Goal: Task Accomplishment & Management: Complete application form

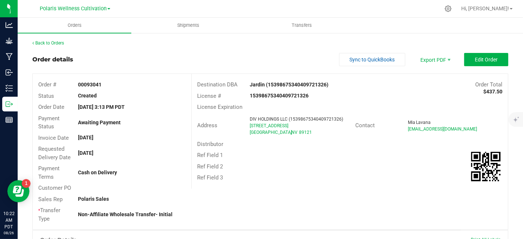
click at [107, 8] on span at bounding box center [108, 8] width 3 height 1
click at [88, 37] on link "Polaris Wellness Production" at bounding box center [74, 36] width 107 height 10
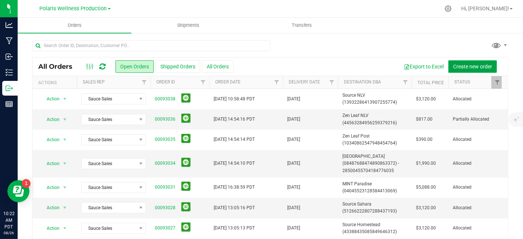
click at [462, 64] on span "Create new order" at bounding box center [472, 67] width 39 height 6
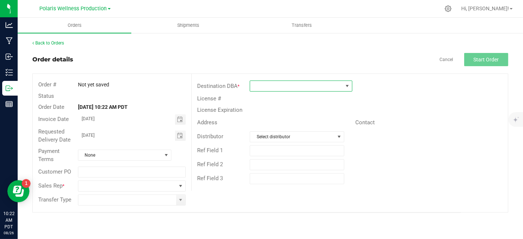
click at [305, 85] on span at bounding box center [296, 86] width 93 height 10
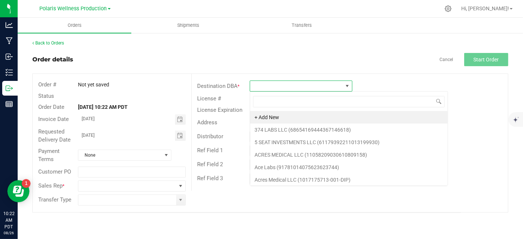
scroll to position [11, 103]
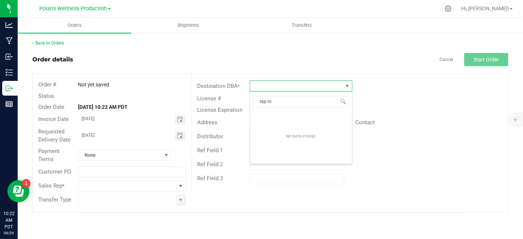
click at [283, 115] on div "NO DATA FOUND" at bounding box center [301, 136] width 102 height 51
click at [282, 101] on input "tap ro" at bounding box center [301, 101] width 96 height 11
type input "tap"
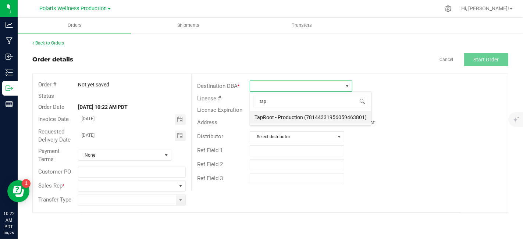
click at [280, 118] on li "TapRoot - Production (78144331956059463801)" at bounding box center [310, 117] width 121 height 12
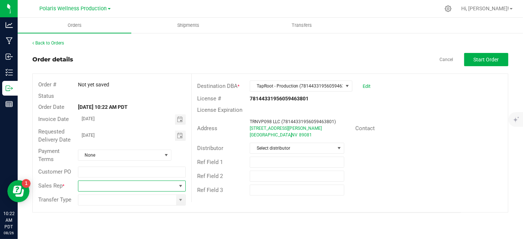
click at [182, 186] on span at bounding box center [180, 186] width 6 height 6
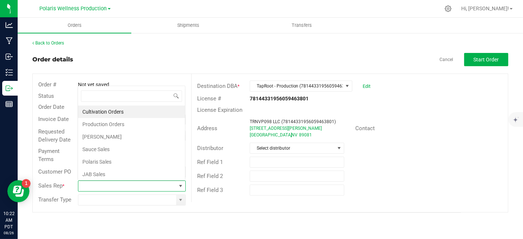
scroll to position [11, 106]
click at [128, 157] on li "Polaris Sales" at bounding box center [131, 161] width 107 height 12
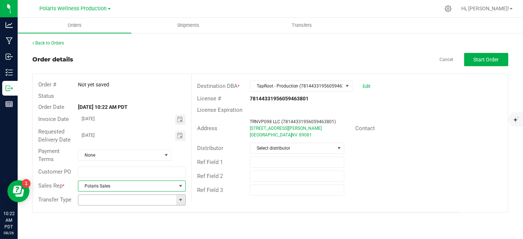
click at [182, 200] on span at bounding box center [180, 200] width 6 height 6
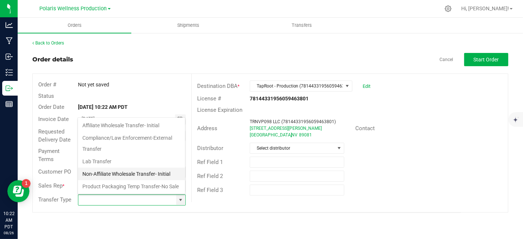
click at [157, 170] on li "Non-Affiliate Wholesale Transfer- Initial" at bounding box center [131, 174] width 107 height 12
type input "Non-Affiliate Wholesale Transfer- Initial"
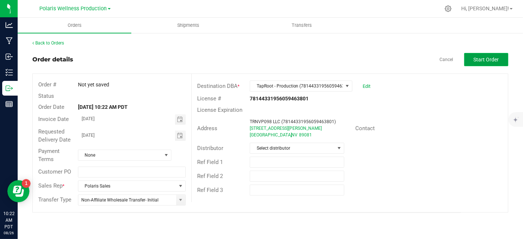
click at [491, 62] on span "Start Order" at bounding box center [485, 60] width 25 height 6
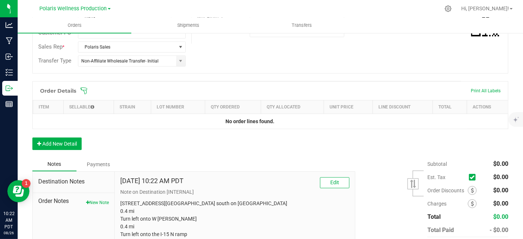
scroll to position [181, 0]
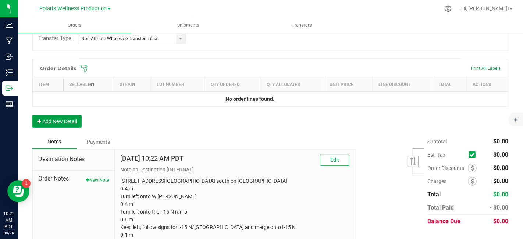
click at [62, 119] on button "Add New Detail" at bounding box center [56, 121] width 49 height 12
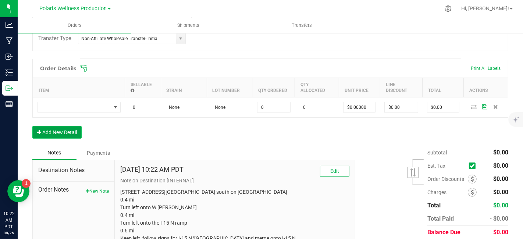
click at [67, 133] on button "Add New Detail" at bounding box center [56, 132] width 49 height 12
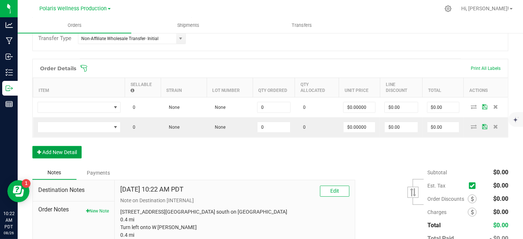
click at [64, 146] on button "Add New Detail" at bounding box center [56, 152] width 49 height 12
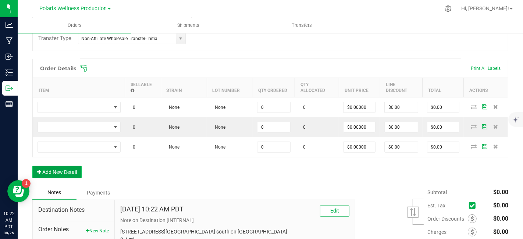
click at [58, 169] on button "Add New Detail" at bounding box center [56, 172] width 49 height 12
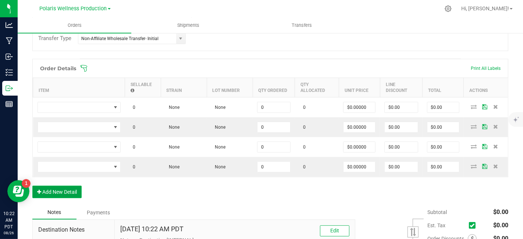
click at [65, 187] on button "Add New Detail" at bounding box center [56, 192] width 49 height 12
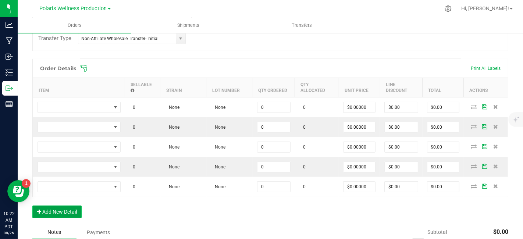
click at [65, 213] on button "Add New Detail" at bounding box center [56, 211] width 49 height 12
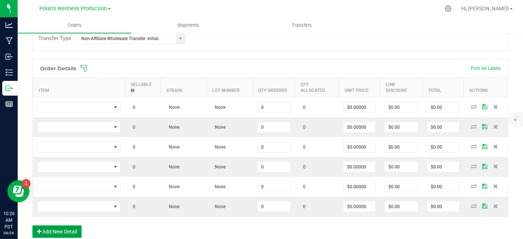
click at [69, 228] on button "Add New Detail" at bounding box center [56, 231] width 49 height 12
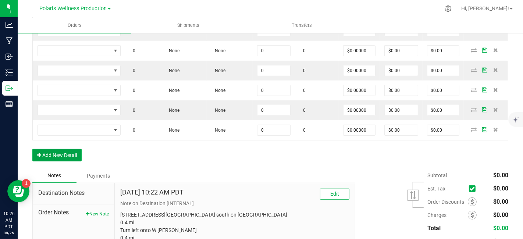
scroll to position [288, 0]
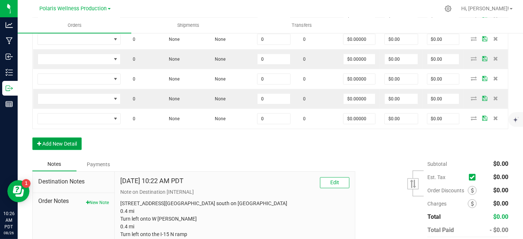
click at [54, 138] on button "Add New Detail" at bounding box center [56, 143] width 49 height 12
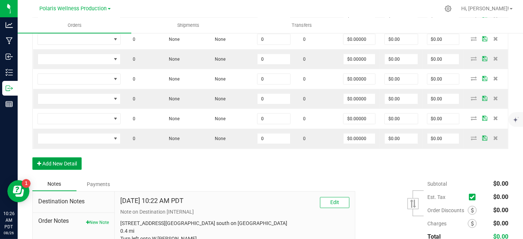
click at [69, 161] on button "Add New Detail" at bounding box center [56, 163] width 49 height 12
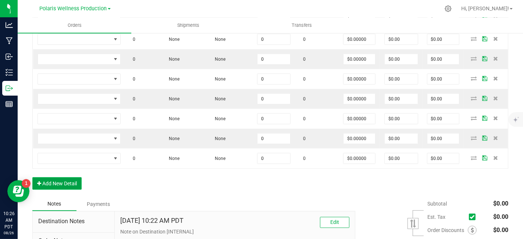
click at [71, 183] on button "Add New Detail" at bounding box center [56, 183] width 49 height 12
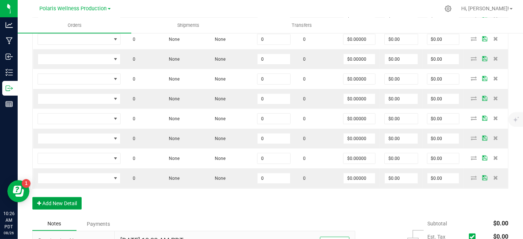
click at [71, 203] on button "Add New Detail" at bounding box center [56, 203] width 49 height 12
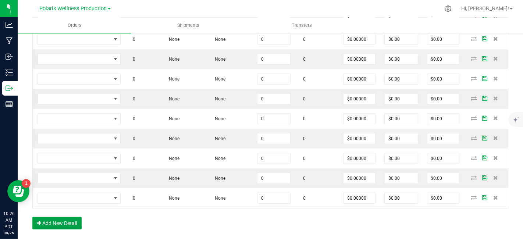
click at [71, 219] on button "Add New Detail" at bounding box center [56, 223] width 49 height 12
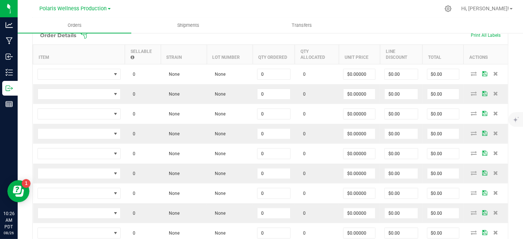
scroll to position [211, 0]
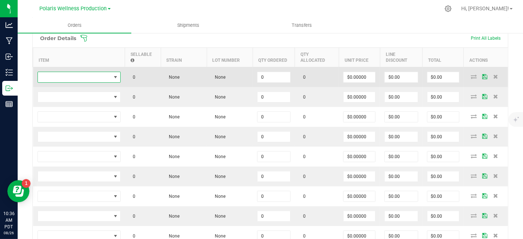
click at [89, 78] on span "NO DATA FOUND" at bounding box center [74, 77] width 73 height 10
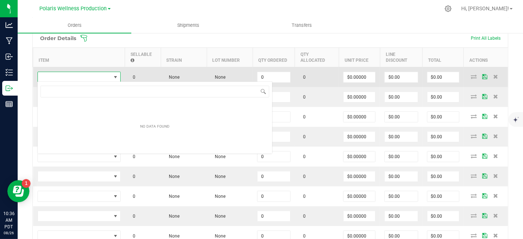
scroll to position [11, 83]
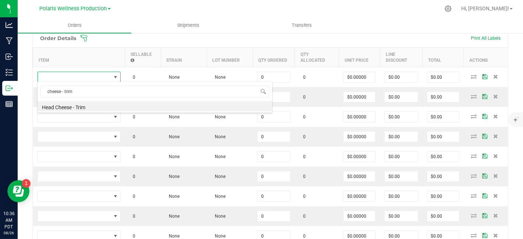
type input "cheese - trim"
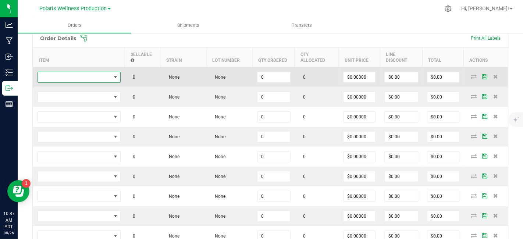
click at [74, 80] on span "NO DATA FOUND" at bounding box center [74, 77] width 73 height 10
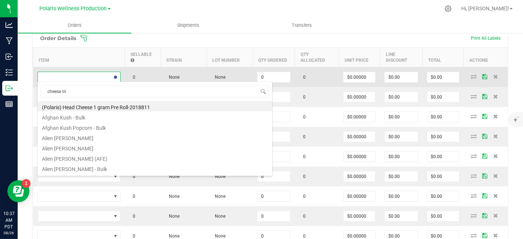
type input "cheese trim"
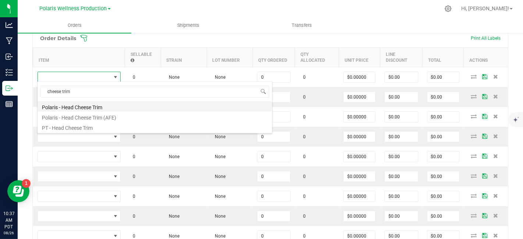
click at [81, 107] on li "Polaris - Head Cheese Trim" at bounding box center [154, 106] width 234 height 10
type input "0.0000 g"
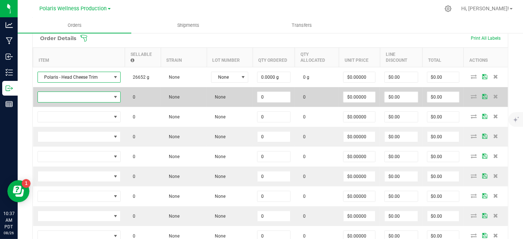
click at [85, 96] on span "NO DATA FOUND" at bounding box center [74, 97] width 73 height 10
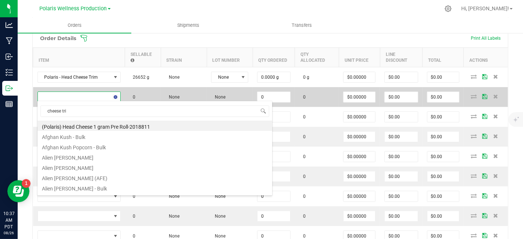
type input "cheese trim"
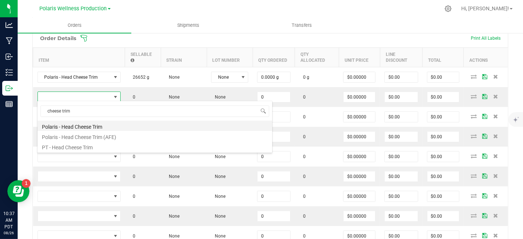
click at [80, 125] on li "Polaris - Head Cheese Trim" at bounding box center [154, 126] width 234 height 10
type input "0.0000 g"
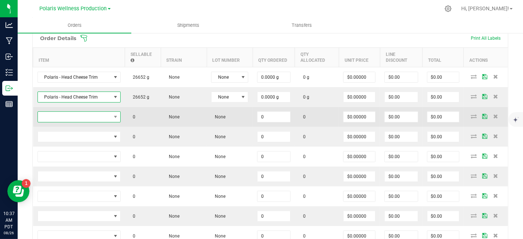
click at [75, 116] on span "NO DATA FOUND" at bounding box center [74, 117] width 73 height 10
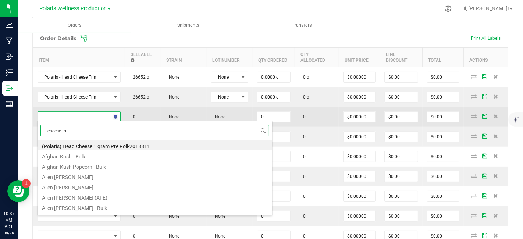
type input "cheese trim"
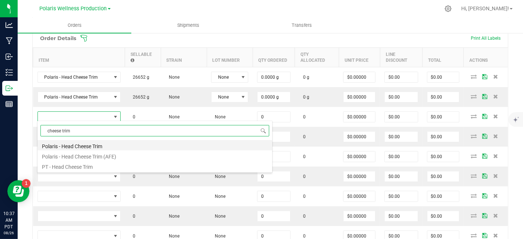
click at [88, 144] on li "Polaris - Head Cheese Trim" at bounding box center [154, 145] width 234 height 10
type input "0.0000 g"
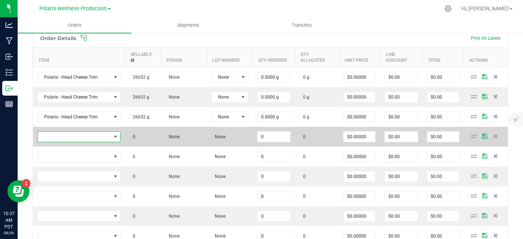
click at [74, 134] on span "NO DATA FOUND" at bounding box center [74, 137] width 73 height 10
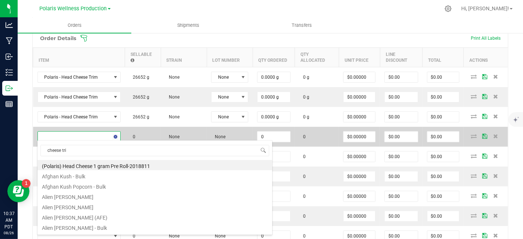
type input "cheese trim"
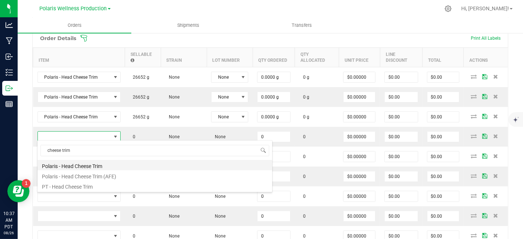
click at [90, 165] on li "Polaris - Head Cheese Trim" at bounding box center [154, 165] width 234 height 10
type input "0.0000 g"
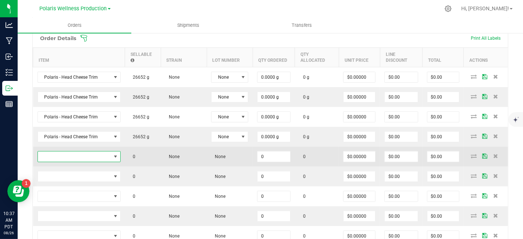
click at [79, 157] on span "NO DATA FOUND" at bounding box center [74, 156] width 73 height 10
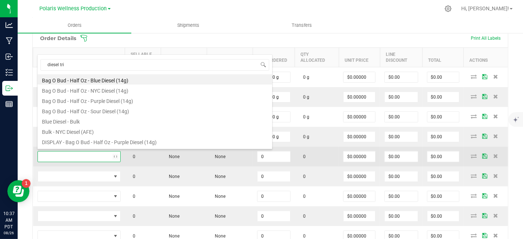
type input "diesel trim"
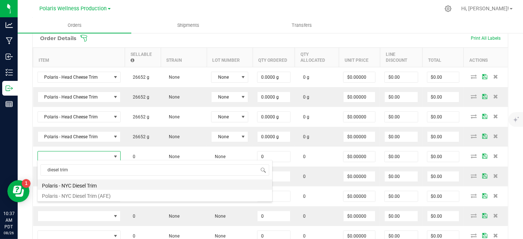
click at [86, 184] on li "Polaris - NYC Diesel Trim" at bounding box center [154, 184] width 234 height 10
type input "0.0000 g"
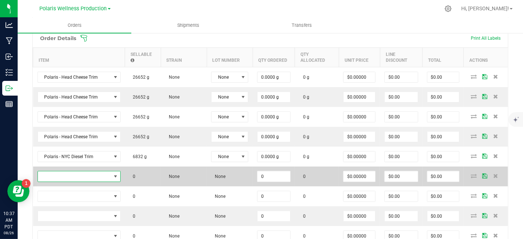
click at [82, 177] on span "NO DATA FOUND" at bounding box center [74, 176] width 73 height 10
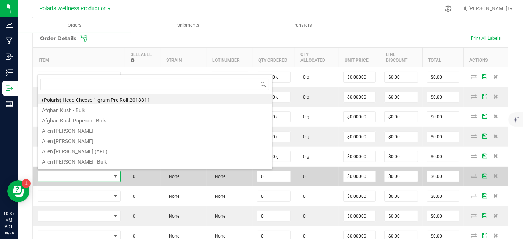
scroll to position [0, 0]
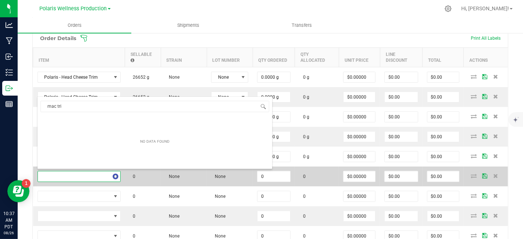
type input "mac trim"
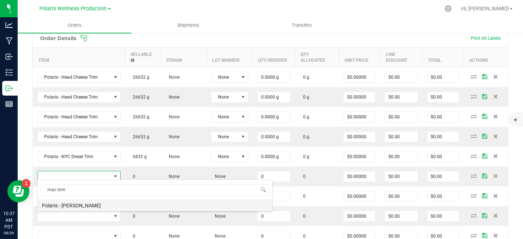
click at [91, 206] on li "Polaris - [PERSON_NAME]" at bounding box center [154, 204] width 234 height 10
type input "0.0000 g"
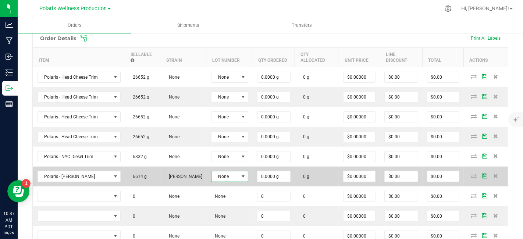
click at [243, 173] on span at bounding box center [243, 176] width 6 height 6
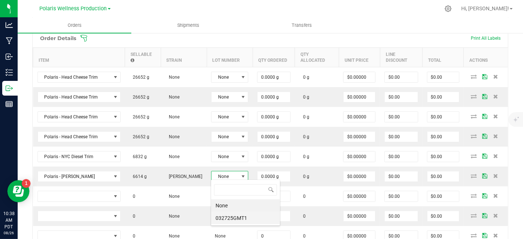
click at [242, 217] on li "032725GMT1" at bounding box center [245, 218] width 69 height 12
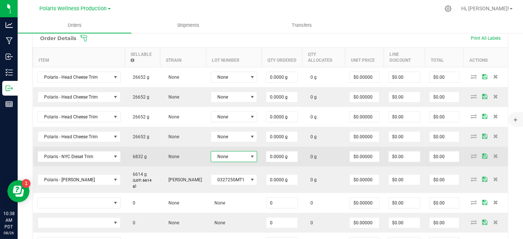
click at [250, 157] on span at bounding box center [252, 157] width 6 height 6
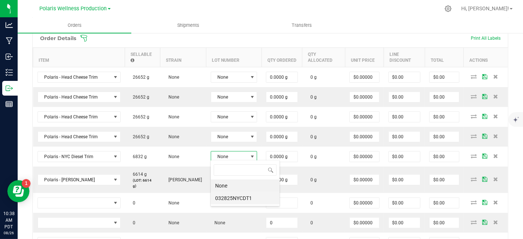
click at [247, 196] on li "032825NYCDT1" at bounding box center [245, 198] width 69 height 12
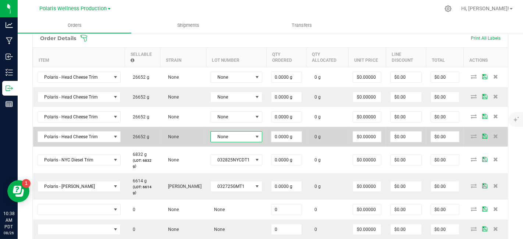
click at [256, 137] on span at bounding box center [257, 137] width 6 height 6
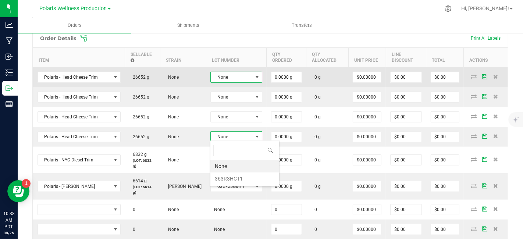
click at [254, 75] on span at bounding box center [257, 77] width 6 height 6
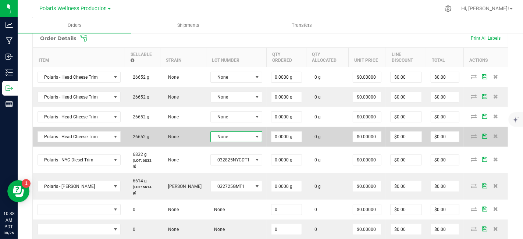
click at [257, 134] on span at bounding box center [257, 137] width 6 height 6
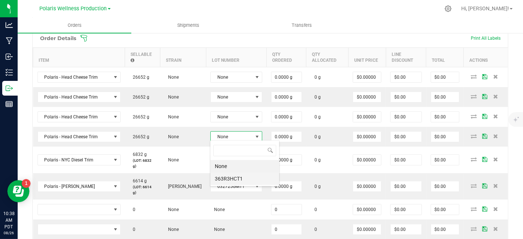
click at [247, 174] on li "363R3HCT1" at bounding box center [244, 178] width 69 height 12
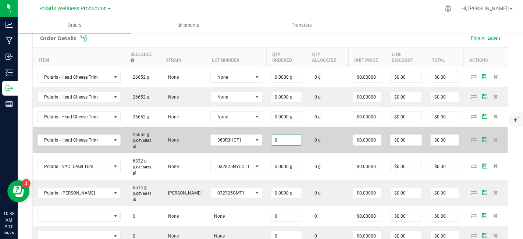
click at [292, 139] on input "0" at bounding box center [286, 140] width 30 height 10
type input "6582.0000 g"
type input "0"
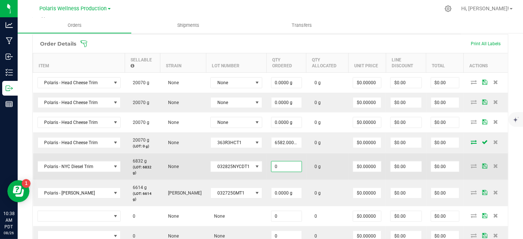
click at [293, 164] on input "0" at bounding box center [286, 166] width 30 height 10
type input "6832.0000 g"
type input "0"
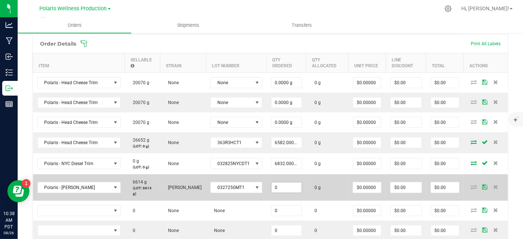
click at [294, 188] on input "0" at bounding box center [286, 187] width 30 height 10
type input "6614.0000 g"
type input "0"
